Goal: Find specific page/section: Find specific page/section

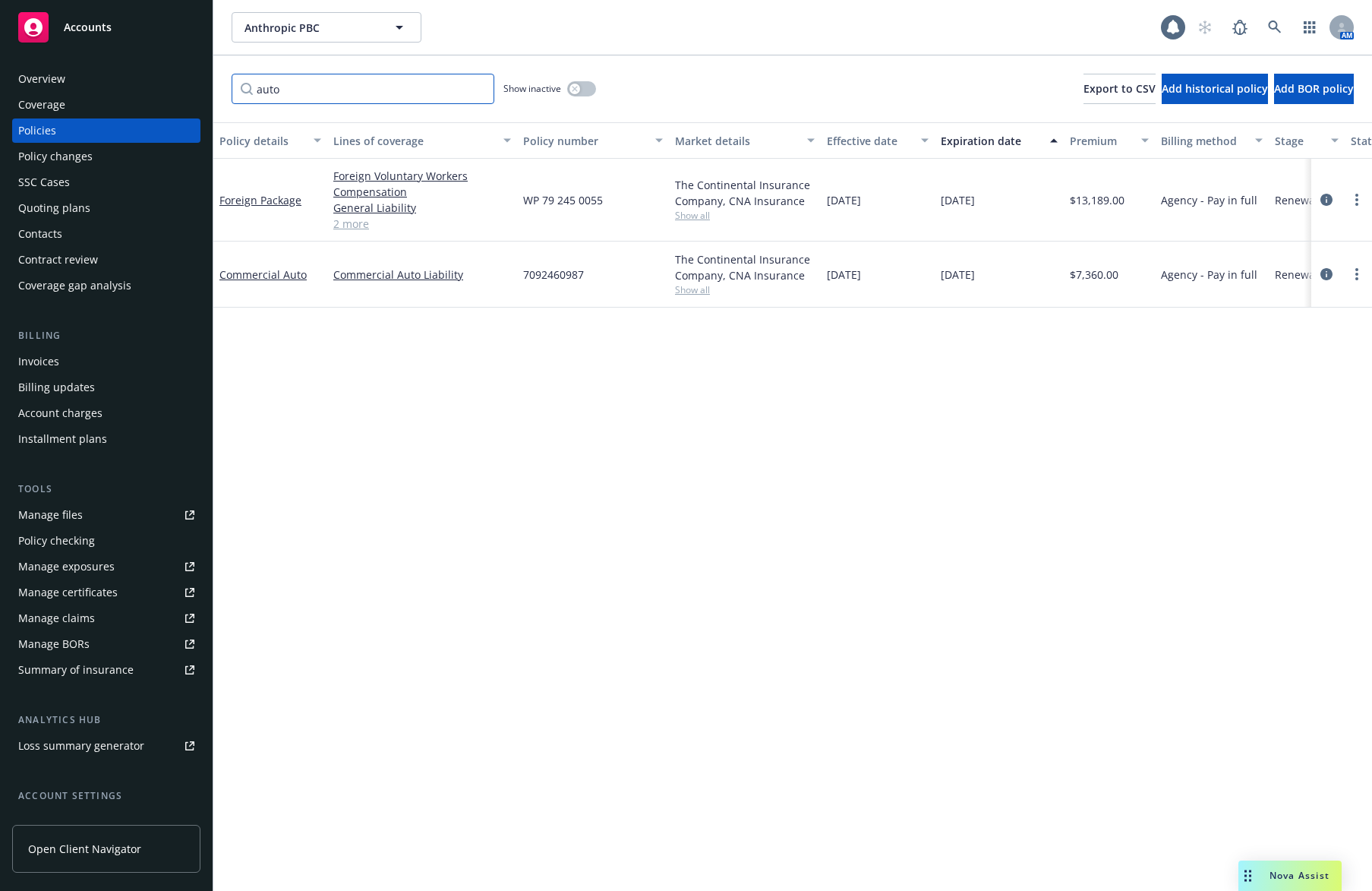
click at [336, 90] on input "auto" at bounding box center [363, 89] width 262 height 30
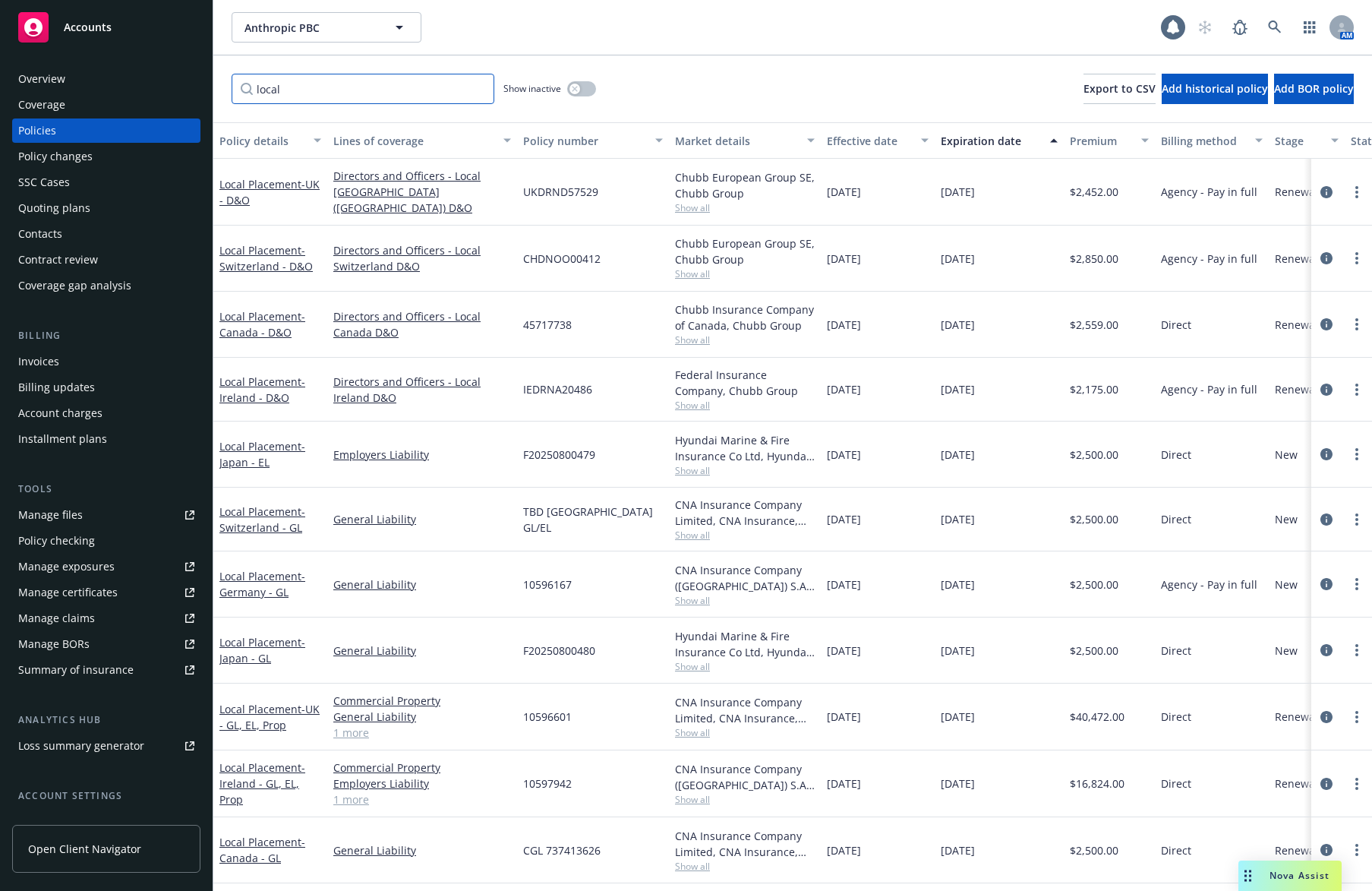
type input "local"
click at [262, 389] on span "- Ireland - D&O" at bounding box center [262, 389] width 86 height 30
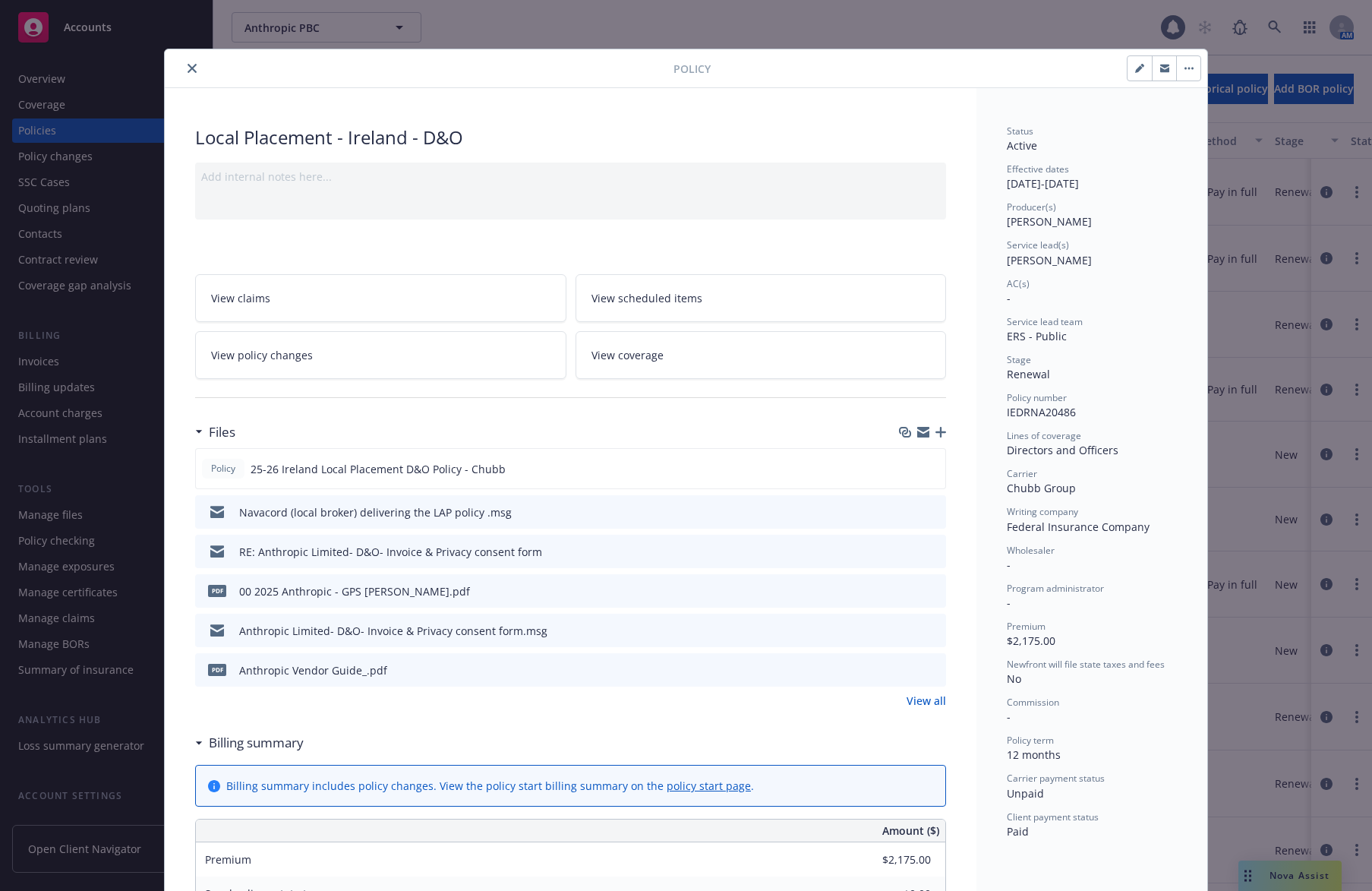
scroll to position [158, 0]
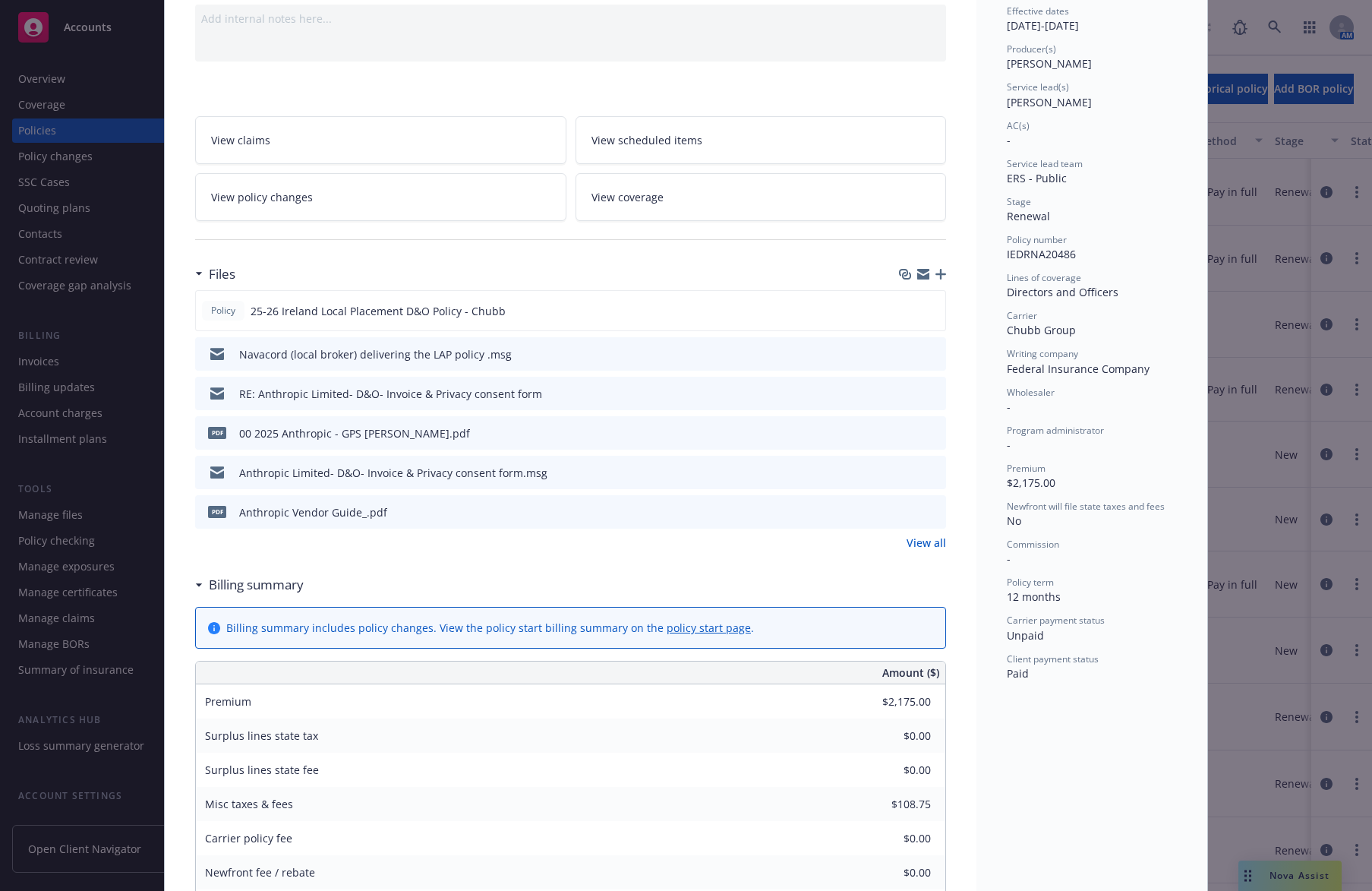
click at [908, 544] on link "View all" at bounding box center [926, 542] width 39 height 16
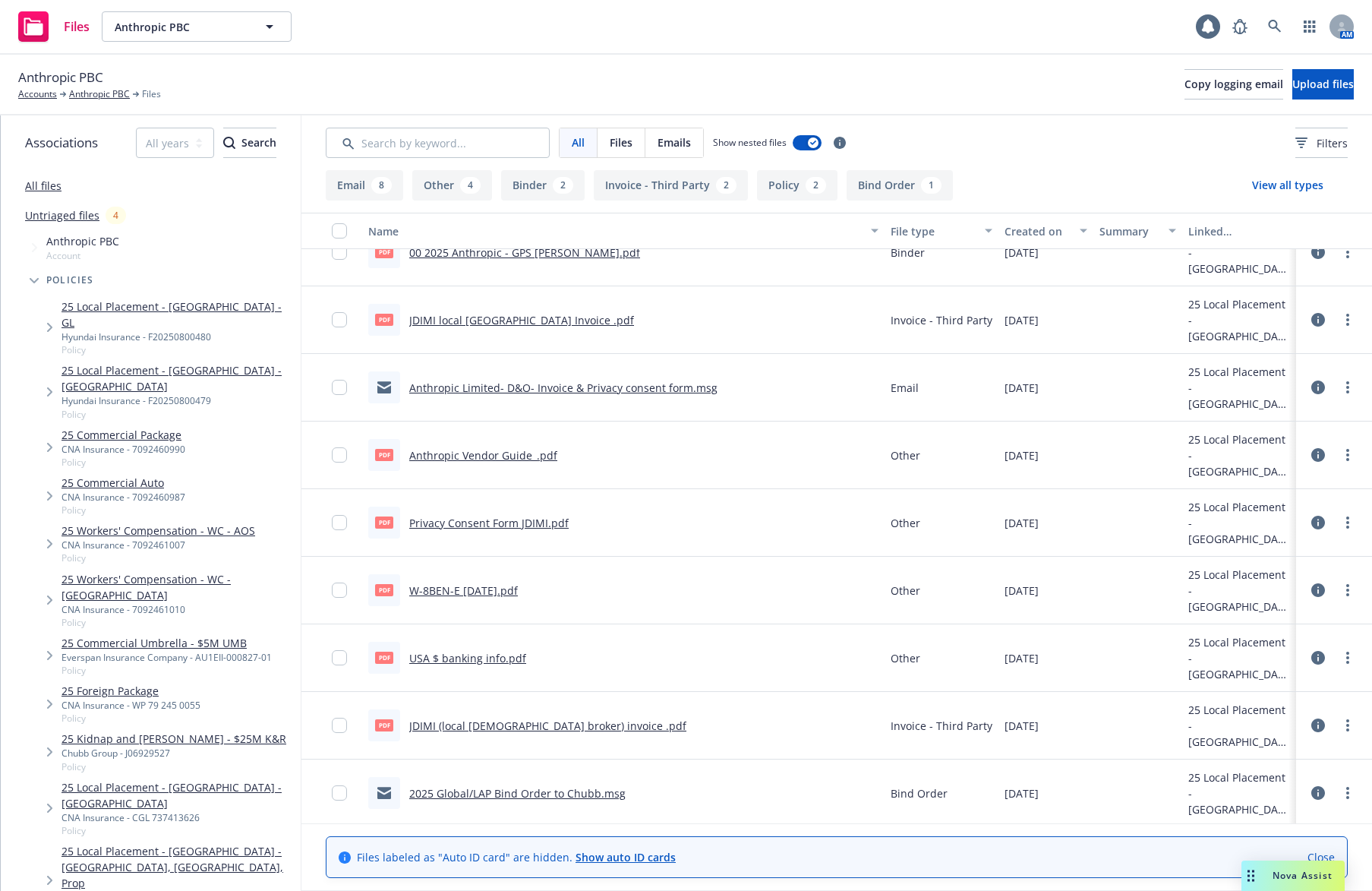
scroll to position [703, 0]
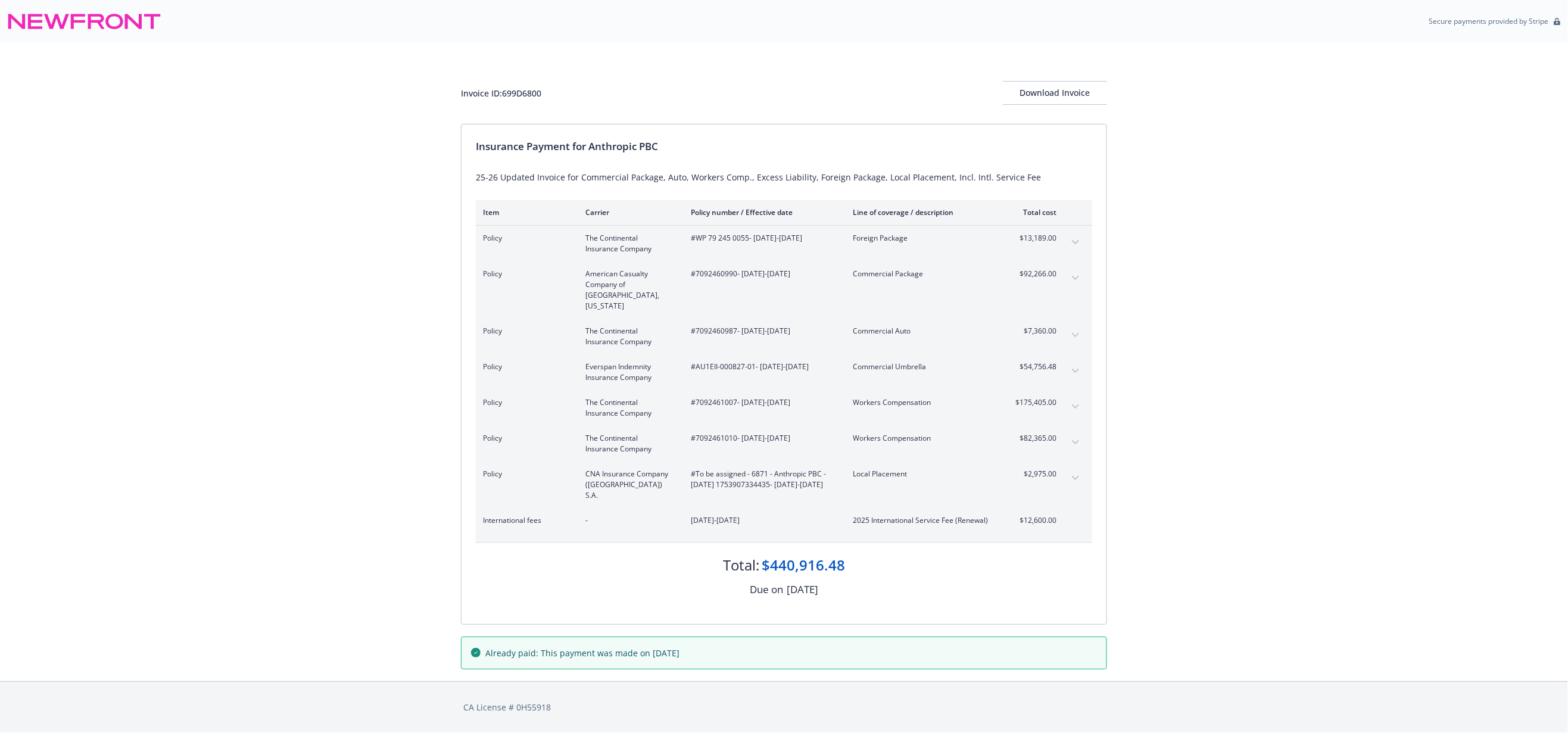
click at [515, 94] on div "Invoice ID: 699D6800" at bounding box center [501, 93] width 81 height 12
copy div "699D6800"
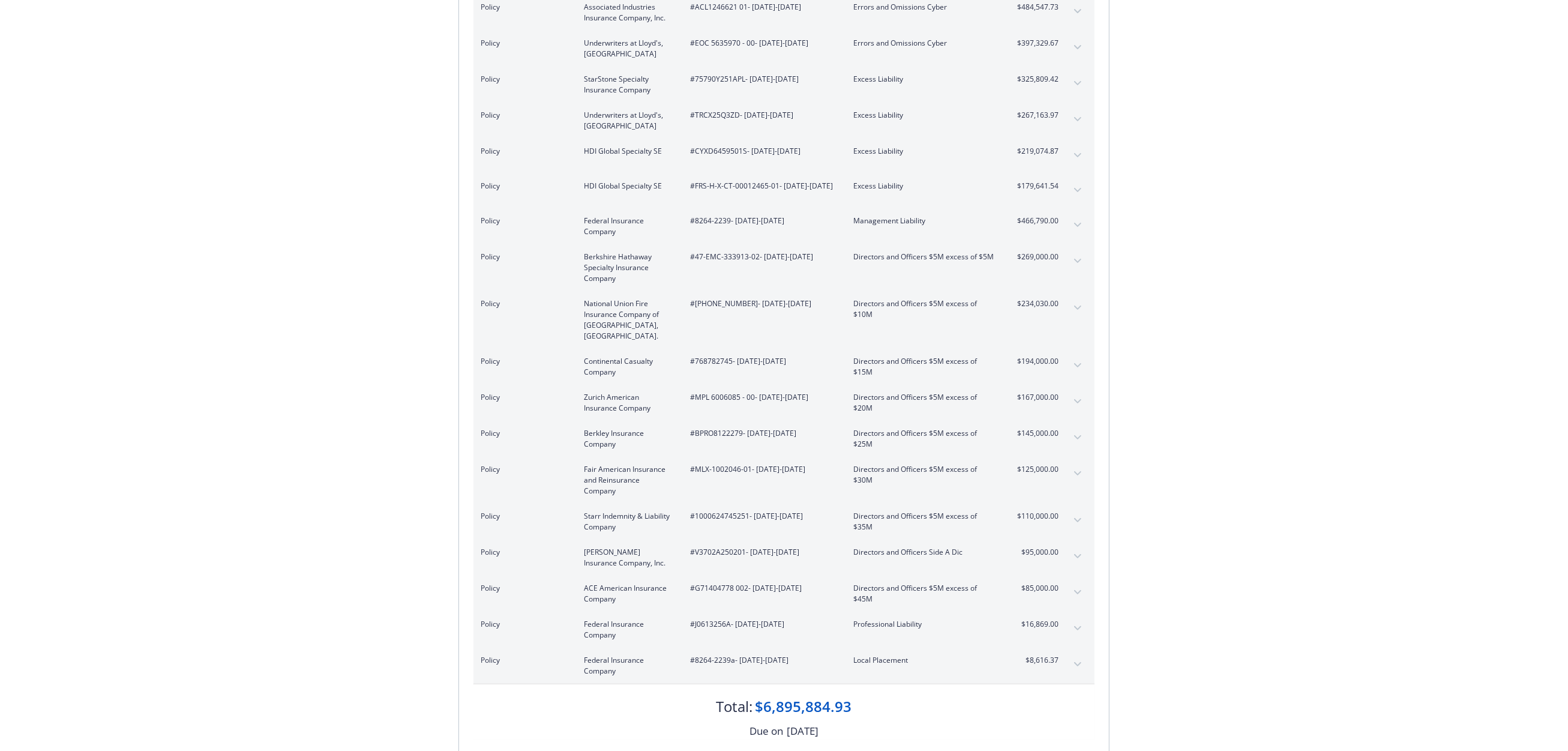
scroll to position [400, 0]
